Goal: Book appointment/travel/reservation

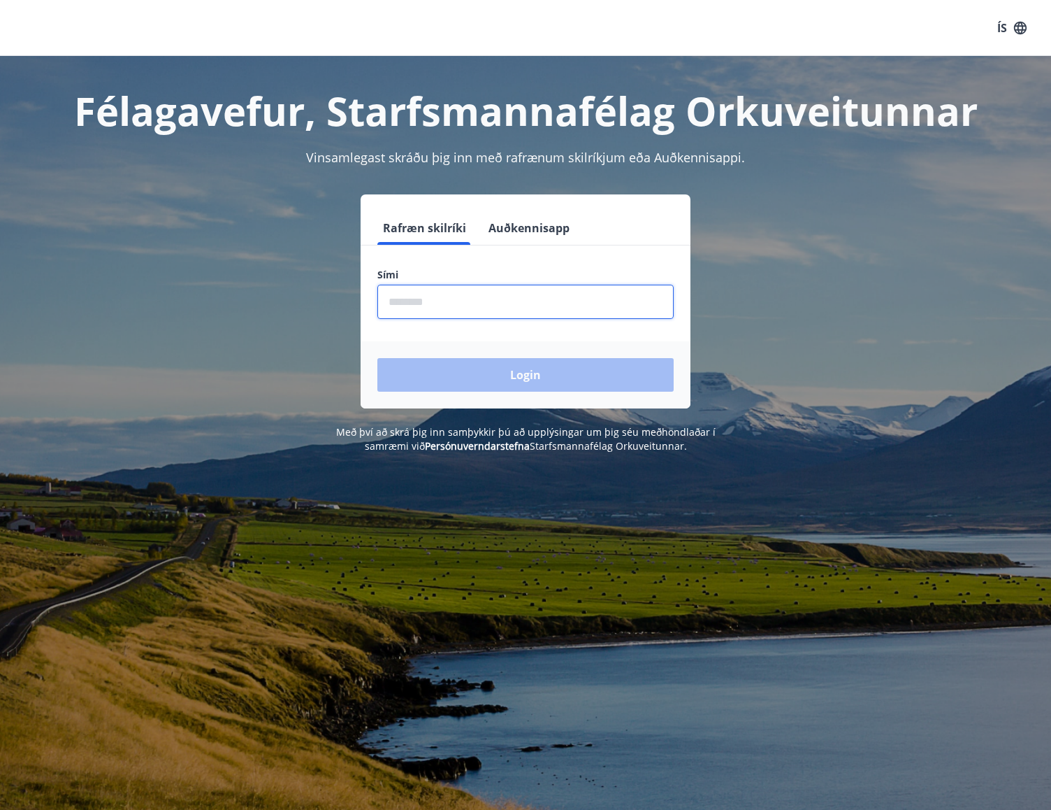
click at [484, 301] on input "phone" at bounding box center [526, 302] width 296 height 34
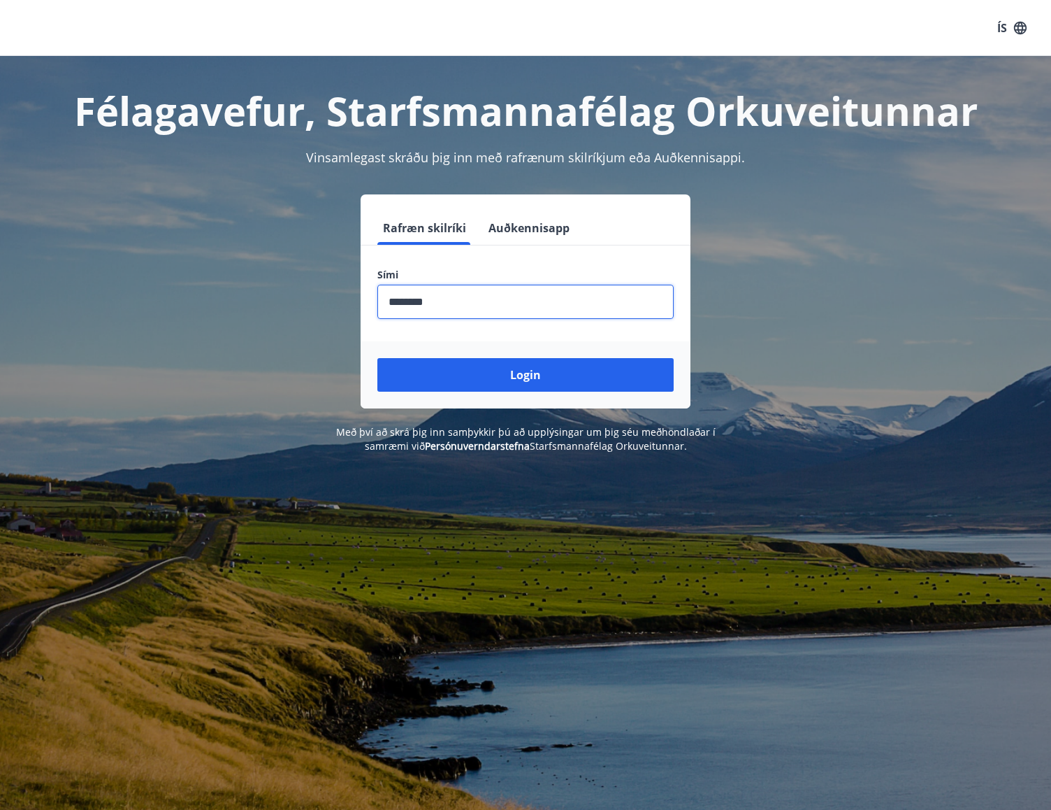
type input "********"
click at [585, 381] on button "Login" at bounding box center [526, 375] width 296 height 34
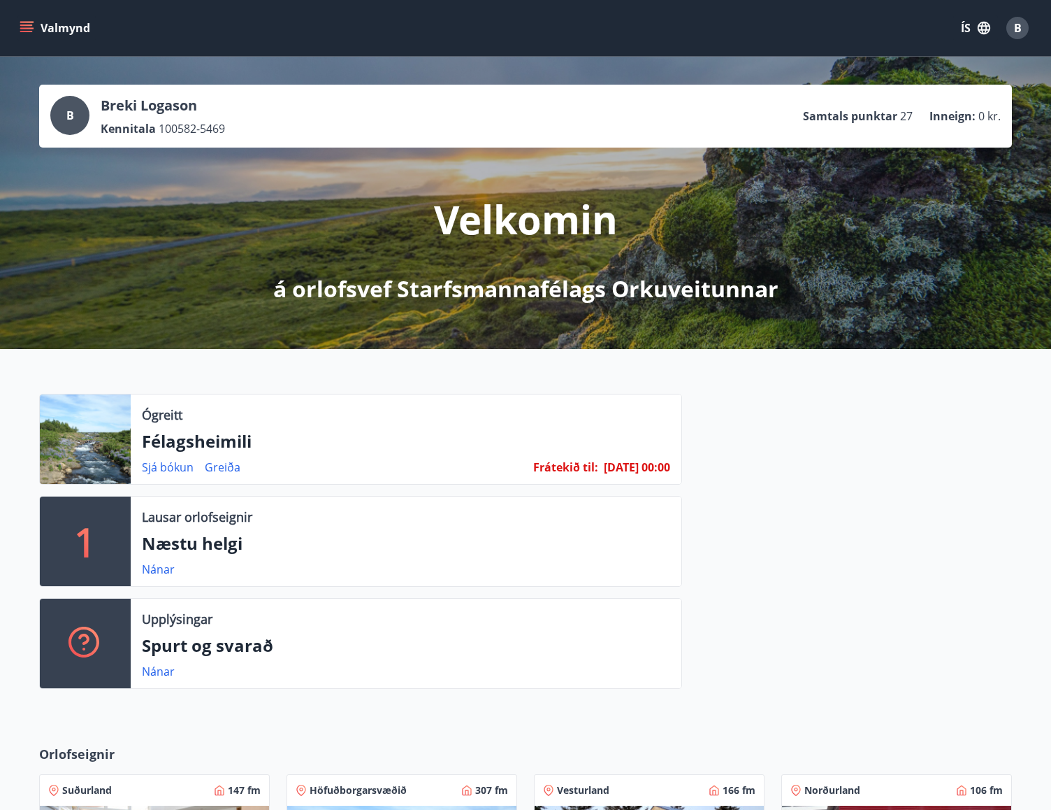
click at [229, 469] on link "Greiða" at bounding box center [223, 466] width 36 height 15
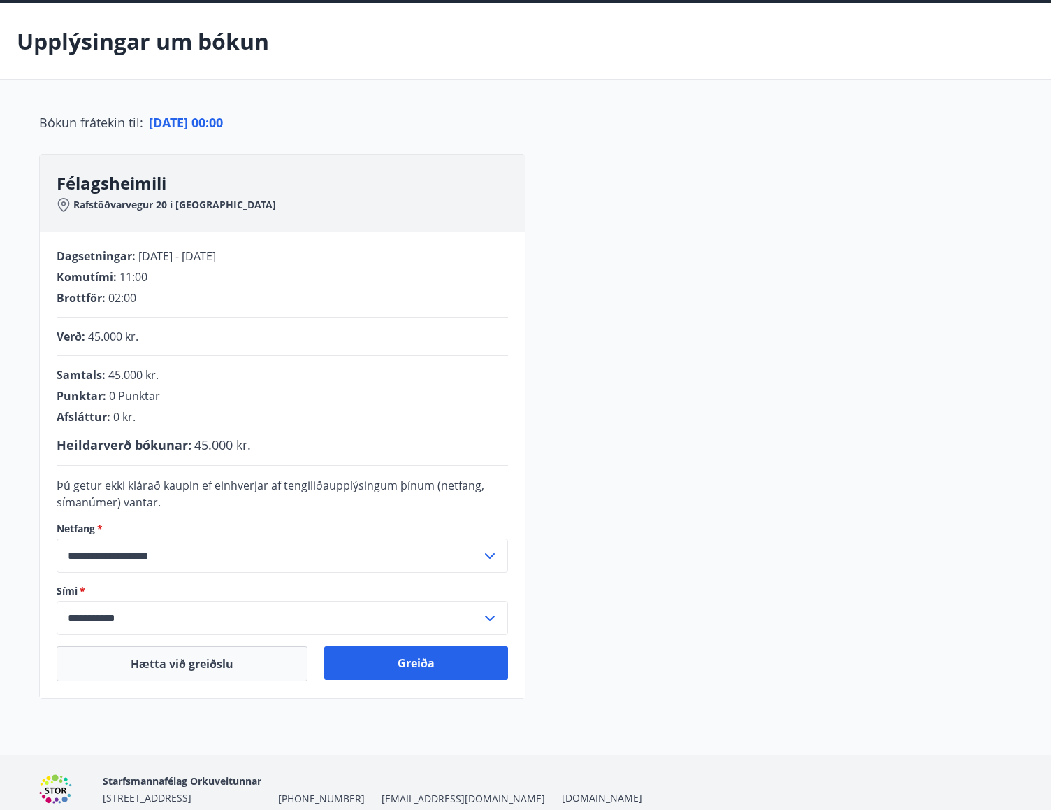
scroll to position [115, 0]
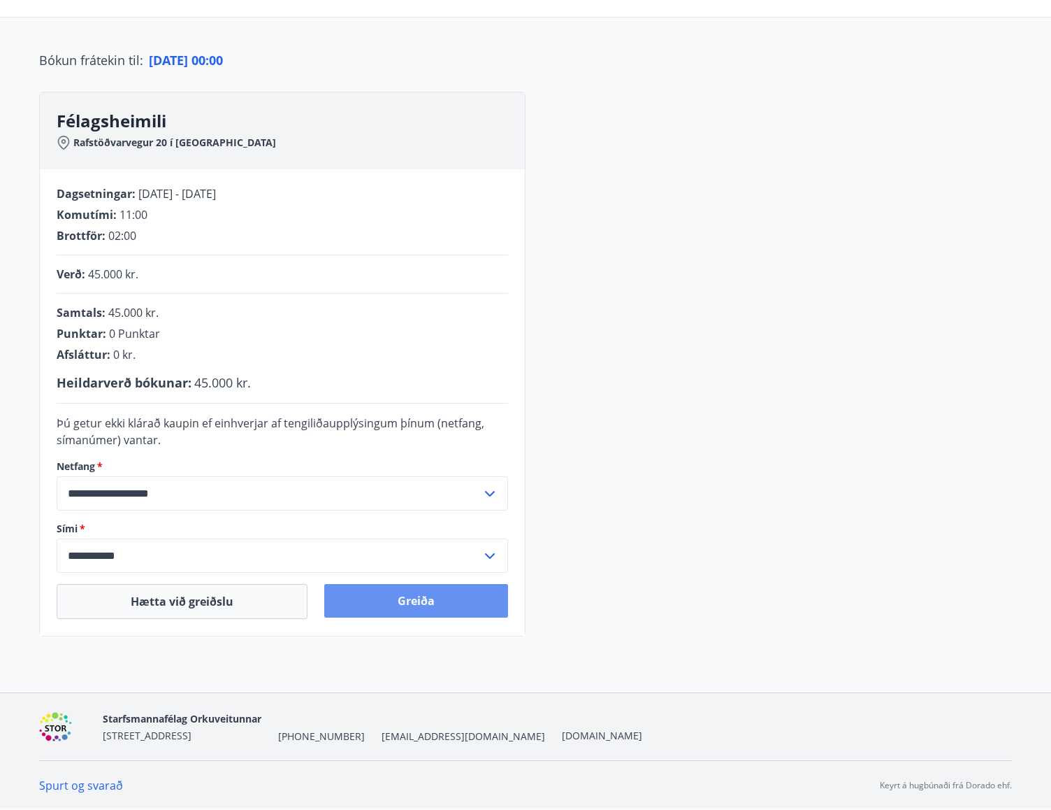
click at [426, 609] on button "Greiða" at bounding box center [416, 601] width 184 height 34
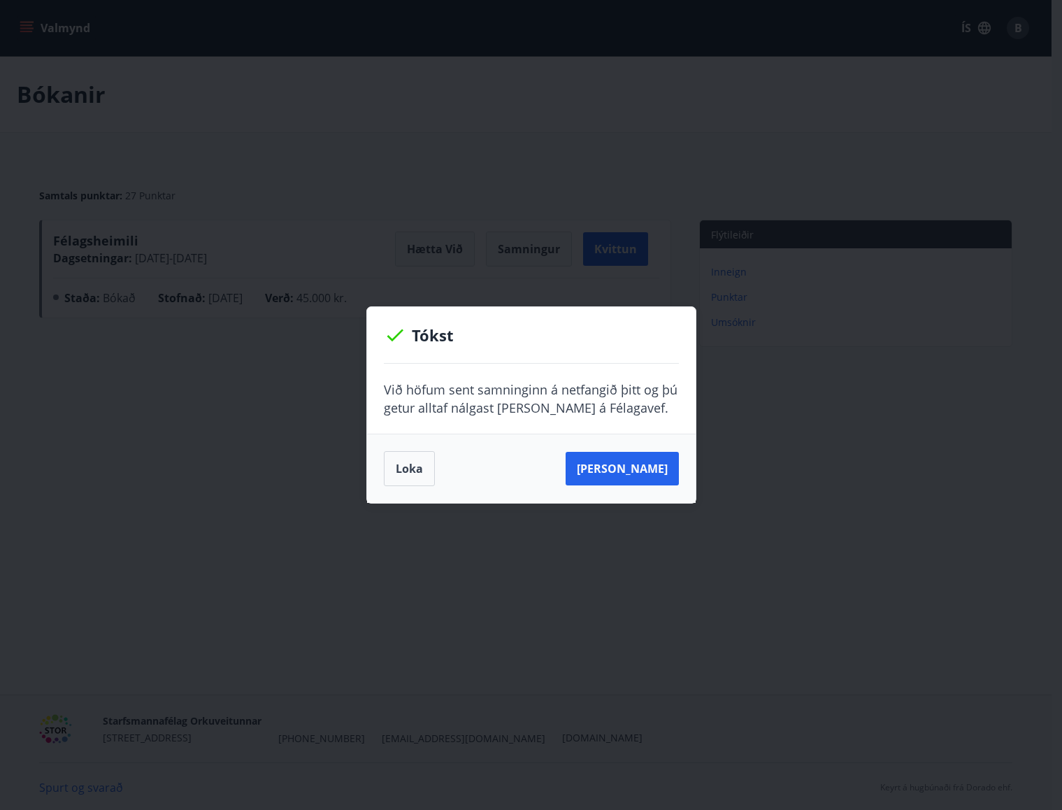
click at [619, 470] on button "[PERSON_NAME]" at bounding box center [622, 469] width 113 height 34
